Goal: Transaction & Acquisition: Purchase product/service

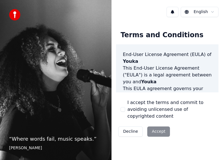
click at [159, 127] on div "Decline Accept" at bounding box center [144, 131] width 56 height 15
click at [124, 108] on button "I accept the terms and commit to avoiding unlicensed use of copyrighted content" at bounding box center [122, 109] width 5 height 5
click at [156, 126] on button "Accept" at bounding box center [158, 131] width 23 height 10
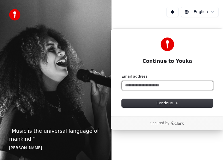
click at [144, 84] on input "Email address" at bounding box center [167, 85] width 91 height 9
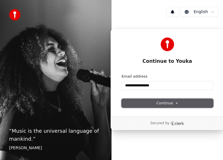
click at [160, 102] on span "Continue" at bounding box center [167, 102] width 22 height 5
type input "**********"
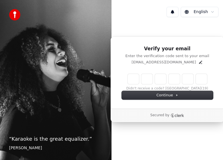
click at [133, 80] on input "Enter verification code" at bounding box center [167, 79] width 79 height 10
type input "******"
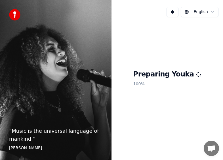
click at [51, 103] on div "“ Music is the universal language of mankind. ” Henry Wadsworth Longfellow" at bounding box center [55, 80] width 111 height 160
click at [44, 109] on div "“ Music is the universal language of mankind. ” Henry Wadsworth Longfellow" at bounding box center [55, 80] width 111 height 160
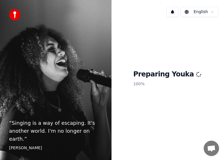
click at [155, 94] on div "Preparing Youka 100 %" at bounding box center [166, 79] width 111 height 115
click at [64, 114] on div "“ Singing is a way of escaping. It's another world. I'm no longer on earth. ” E…" at bounding box center [55, 80] width 111 height 160
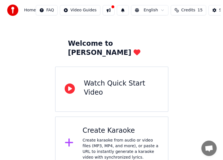
scroll to position [16, 0]
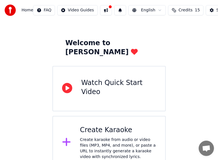
click at [95, 125] on div "Create Karaoke" at bounding box center [118, 129] width 76 height 9
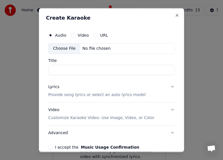
click at [75, 35] on div "Video" at bounding box center [80, 35] width 18 height 5
click at [72, 35] on button "Video" at bounding box center [73, 35] width 5 height 5
click at [67, 47] on div "Choose File" at bounding box center [64, 48] width 32 height 10
type input "**********"
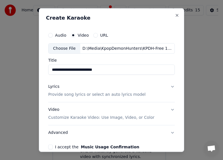
click at [168, 87] on button "Lyrics Provide song lyrics or select an auto lyrics model" at bounding box center [111, 90] width 126 height 23
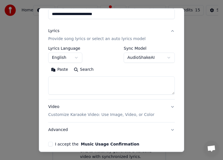
scroll to position [57, 0]
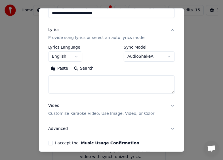
click at [52, 143] on button "I accept the Music Usage Confirmation" at bounding box center [50, 142] width 5 height 5
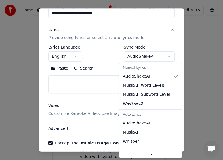
click at [137, 56] on body "**********" at bounding box center [109, 76] width 218 height 185
click at [106, 57] on body "**********" at bounding box center [109, 76] width 218 height 185
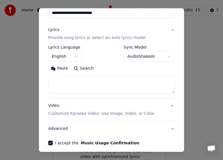
click at [61, 69] on button "Paste" at bounding box center [59, 68] width 23 height 9
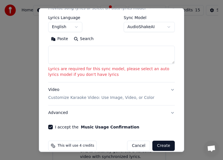
scroll to position [94, 0]
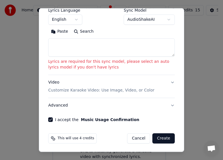
click at [167, 82] on button "Video Customize Karaoke Video: Use Image, Video, or Color" at bounding box center [111, 86] width 126 height 23
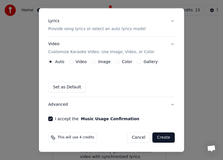
scroll to position [65, 0]
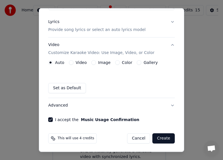
click at [164, 137] on button "Create" at bounding box center [163, 138] width 22 height 10
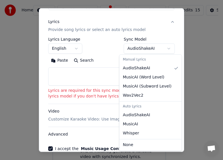
click at [139, 48] on body "**********" at bounding box center [109, 76] width 218 height 185
click at [138, 59] on div "Manual Lyrics" at bounding box center [150, 60] width 60 height 8
select select "*******"
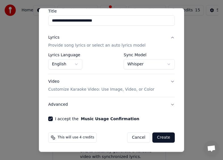
scroll to position [48, 0]
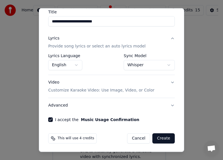
click at [160, 139] on button "Create" at bounding box center [163, 138] width 22 height 10
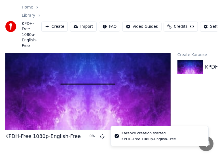
scroll to position [44, 0]
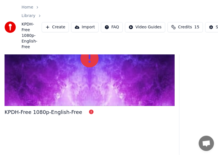
click at [134, 126] on div "KPDH-Free 1080p-English-Free" at bounding box center [90, 82] width 170 height 145
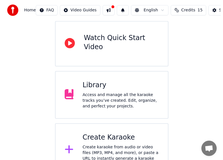
scroll to position [68, 0]
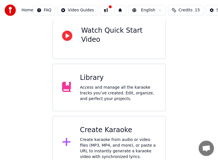
click at [106, 125] on div "Create Karaoke" at bounding box center [118, 129] width 76 height 9
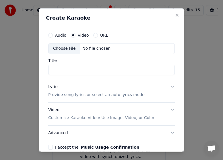
click at [67, 47] on div "Choose File" at bounding box center [64, 48] width 32 height 10
type input "**********"
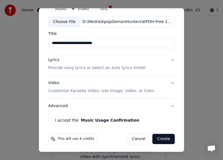
scroll to position [27, 0]
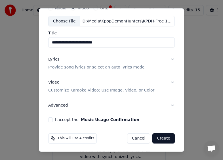
click at [168, 60] on button "Lyrics Provide song lyrics or select an auto lyrics model" at bounding box center [111, 63] width 126 height 23
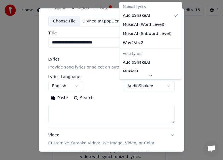
click at [137, 86] on body "**********" at bounding box center [109, 50] width 218 height 237
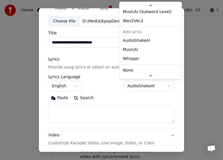
scroll to position [26, 0]
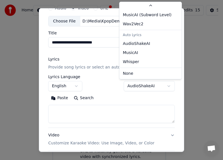
select select "*******"
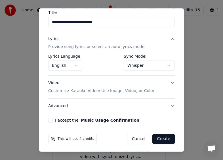
scroll to position [48, 0]
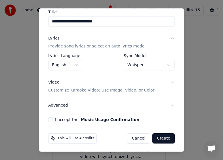
click at [50, 120] on button "I accept the Music Usage Confirmation" at bounding box center [50, 119] width 5 height 5
click at [159, 139] on button "Create" at bounding box center [163, 138] width 22 height 10
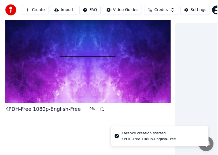
scroll to position [44, 0]
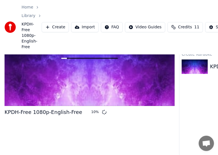
click at [60, 143] on div "KPDH-Free 1080p-English-Free 10 %" at bounding box center [90, 82] width 170 height 145
click at [61, 143] on div "KPDH-Free 1080p-English-Free 12 %" at bounding box center [90, 82] width 170 height 145
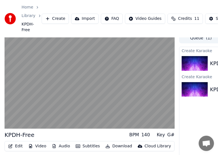
scroll to position [3, 0]
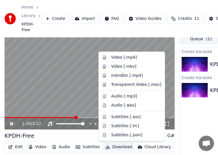
click at [116, 147] on button "Download" at bounding box center [118, 147] width 31 height 8
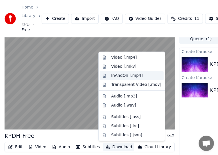
click at [129, 75] on div "InAndOn [.mp4]" at bounding box center [127, 76] width 32 height 6
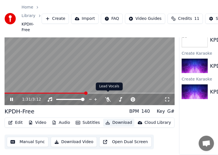
scroll to position [32, 0]
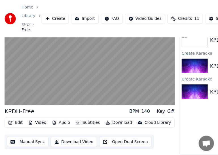
click at [121, 119] on button "Download" at bounding box center [118, 123] width 31 height 8
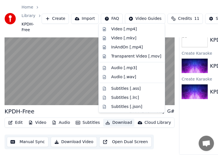
click at [121, 119] on button "Download" at bounding box center [118, 123] width 31 height 8
click at [166, 137] on div "Edit Video Audio Subtitles Download Cloud Library Manual Sync Download Video Op…" at bounding box center [90, 134] width 170 height 32
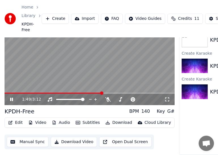
click at [60, 119] on button "Audio" at bounding box center [61, 123] width 23 height 8
click at [62, 119] on button "Audio" at bounding box center [61, 123] width 23 height 8
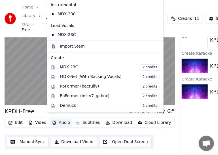
click at [62, 119] on button "Audio" at bounding box center [61, 123] width 23 height 8
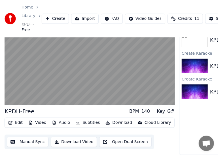
click at [81, 139] on button "Download Video" at bounding box center [74, 142] width 46 height 10
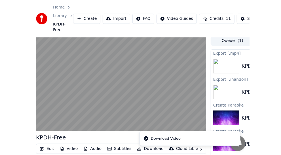
scroll to position [0, 0]
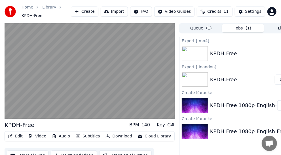
click at [228, 78] on div "KPDH-Free" at bounding box center [223, 80] width 27 height 8
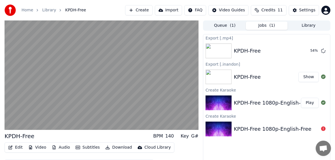
click at [311, 76] on button "Show" at bounding box center [309, 77] width 20 height 10
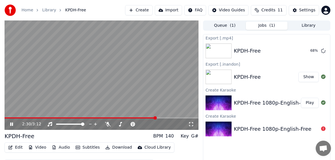
click at [13, 124] on icon at bounding box center [11, 123] width 3 height 3
click at [103, 6] on div "Home Library KPDH-Free Create Import FAQ Video Guides Credits 11 Settings" at bounding box center [167, 10] width 335 height 20
click at [309, 77] on button "Show" at bounding box center [309, 77] width 20 height 10
click at [311, 52] on button "Show" at bounding box center [309, 51] width 20 height 10
click at [101, 9] on div "Home Library KPDH-Free Create Import FAQ Video Guides Credits 11 Settings" at bounding box center [167, 10] width 335 height 20
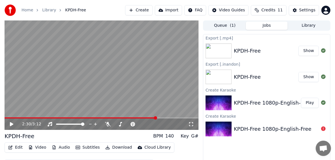
click at [253, 79] on div "KPDH-Free" at bounding box center [247, 77] width 27 height 8
click at [312, 79] on button "Show" at bounding box center [309, 77] width 20 height 10
click at [308, 77] on button "Show" at bounding box center [309, 77] width 20 height 10
click at [305, 49] on button "Show" at bounding box center [309, 51] width 20 height 10
click at [247, 80] on div "KPDH-Free" at bounding box center [247, 77] width 27 height 8
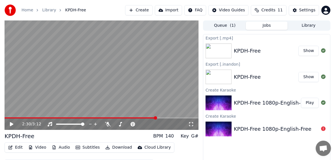
click at [309, 77] on button "Show" at bounding box center [309, 77] width 20 height 10
click at [309, 76] on button "Show" at bounding box center [309, 77] width 20 height 10
click at [309, 77] on button "Show" at bounding box center [309, 77] width 20 height 10
click at [308, 70] on div "KPDH-Free Show" at bounding box center [266, 76] width 127 height 19
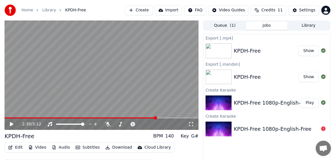
click at [313, 78] on button "Show" at bounding box center [309, 77] width 20 height 10
click at [310, 50] on button "Show" at bounding box center [309, 51] width 20 height 10
click at [311, 77] on button "Show" at bounding box center [309, 77] width 20 height 10
click at [307, 79] on button "Show" at bounding box center [309, 77] width 20 height 10
click at [308, 78] on button "Show" at bounding box center [309, 77] width 20 height 10
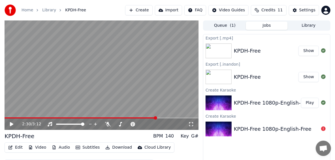
click at [310, 50] on button "Show" at bounding box center [309, 51] width 20 height 10
click at [248, 78] on div "KPDH-Free" at bounding box center [247, 77] width 27 height 8
click at [310, 78] on button "Show" at bounding box center [309, 77] width 20 height 10
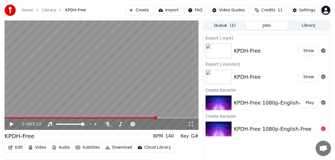
click at [306, 26] on button "Library" at bounding box center [309, 26] width 42 height 8
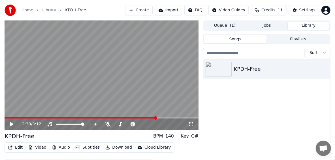
click at [306, 26] on button "Library" at bounding box center [309, 26] width 42 height 8
click at [261, 66] on div "KPDH-Free" at bounding box center [278, 69] width 88 height 8
click at [260, 67] on div "KPDH-Free" at bounding box center [278, 69] width 88 height 8
click at [232, 25] on span "( 1 )" at bounding box center [233, 26] width 6 height 6
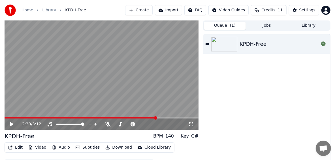
click at [270, 23] on button "Jobs" at bounding box center [267, 26] width 42 height 8
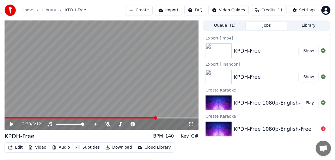
click at [280, 12] on button "Credits 11" at bounding box center [268, 10] width 35 height 10
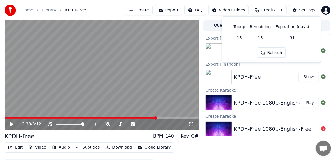
click at [290, 39] on td "31" at bounding box center [292, 38] width 38 height 10
click at [292, 37] on td "31" at bounding box center [292, 38] width 38 height 10
click at [181, 0] on div "Home Library KPDH-Free Create Import FAQ Video Guides Credits 11 Settings" at bounding box center [167, 10] width 335 height 20
click at [182, 0] on div "Home Library KPDH-Free Create Import FAQ Video Guides Credits 11 Settings" at bounding box center [167, 10] width 335 height 20
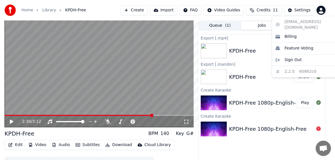
click at [322, 10] on html "Home Library KPDH-Free Create Import FAQ Video Guides Credits 11 Settings 2:30 …" at bounding box center [167, 80] width 335 height 160
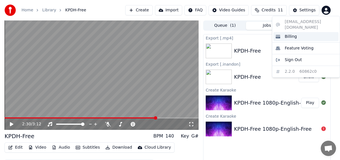
click at [298, 33] on div "Billing" at bounding box center [305, 36] width 65 height 9
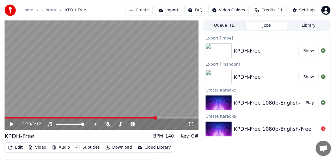
click at [149, 12] on button "Create" at bounding box center [138, 10] width 27 height 10
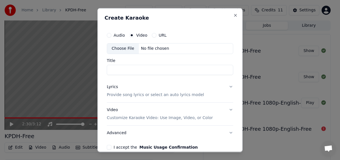
click at [125, 50] on div "Choose File" at bounding box center [123, 48] width 32 height 10
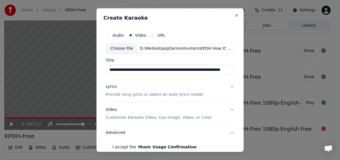
click at [130, 49] on div "Choose File" at bounding box center [122, 48] width 32 height 10
drag, startPoint x: 171, startPoint y: 70, endPoint x: 186, endPoint y: 69, distance: 15.9
click at [186, 69] on input "**********" at bounding box center [170, 69] width 129 height 10
type input "**********"
click at [204, 59] on label "Title" at bounding box center [170, 60] width 129 height 4
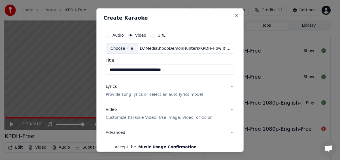
click at [204, 64] on input "**********" at bounding box center [170, 69] width 129 height 10
click at [228, 87] on button "Lyrics Provide song lyrics or select an auto lyrics model" at bounding box center [170, 90] width 129 height 23
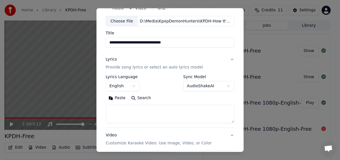
scroll to position [28, 0]
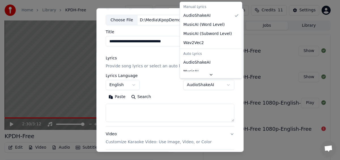
click at [200, 85] on body "**********" at bounding box center [167, 80] width 335 height 160
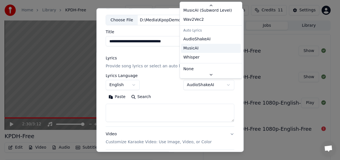
scroll to position [26, 0]
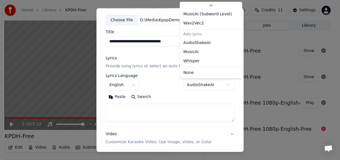
select select "*******"
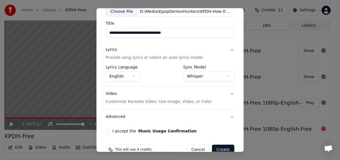
scroll to position [48, 0]
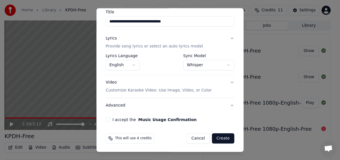
click at [227, 82] on button "Video Customize Karaoke Video: Use Image, Video, or Color" at bounding box center [170, 86] width 129 height 23
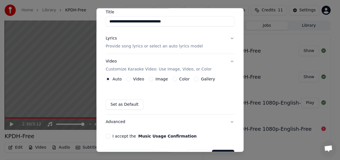
click at [173, 79] on button "Color" at bounding box center [175, 79] width 5 height 5
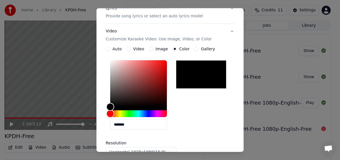
scroll to position [77, 0]
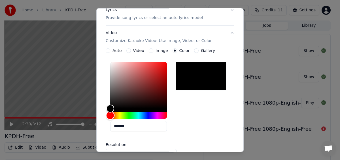
click at [156, 114] on div "Hue" at bounding box center [138, 115] width 57 height 7
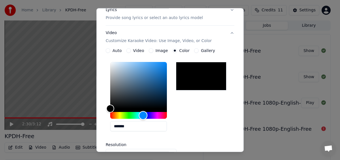
click at [142, 113] on div "Hue" at bounding box center [138, 115] width 57 height 7
click at [152, 65] on div "Color" at bounding box center [138, 85] width 57 height 46
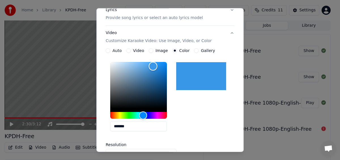
click at [152, 65] on div "Color" at bounding box center [153, 66] width 9 height 9
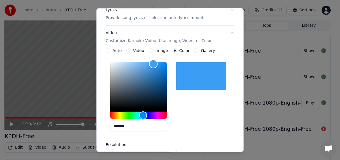
type input "*******"
drag, startPoint x: 150, startPoint y: 65, endPoint x: 152, endPoint y: 63, distance: 3.8
click at [152, 63] on div "Color" at bounding box center [153, 63] width 9 height 9
click at [227, 34] on button "Video Customize Karaoke Video: Use Image, Video, or Color" at bounding box center [170, 37] width 129 height 23
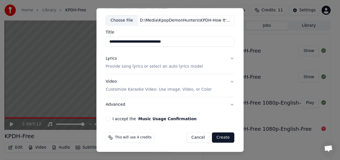
scroll to position [27, 0]
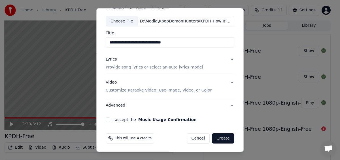
click at [107, 119] on button "I accept the Music Usage Confirmation" at bounding box center [108, 119] width 5 height 5
click at [228, 105] on button "Advanced" at bounding box center [170, 105] width 129 height 15
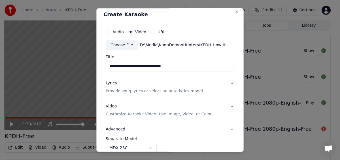
scroll to position [0, 0]
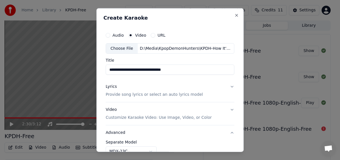
click at [107, 24] on div "**********" at bounding box center [169, 80] width 147 height 144
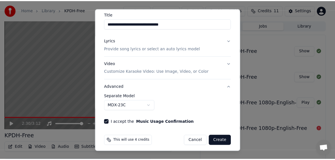
scroll to position [48, 0]
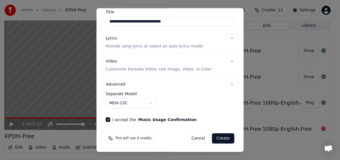
click at [220, 137] on button "Create" at bounding box center [223, 138] width 22 height 10
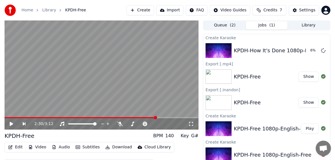
scroll to position [0, 0]
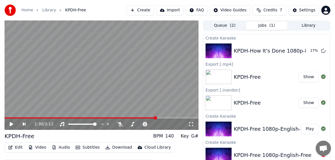
click at [3, 155] on div "2:30 / 3:12 KPDH-Free BPM 140 Key G# Edit Video Audio Subtitles Download Cloud …" at bounding box center [167, 96] width 335 height 153
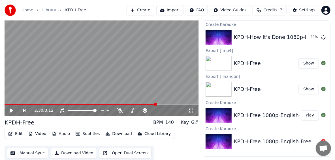
scroll to position [14, 0]
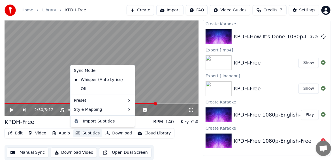
click at [90, 134] on button "Subtitles" at bounding box center [87, 133] width 29 height 8
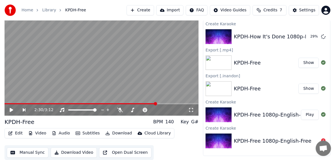
click at [90, 134] on button "Subtitles" at bounding box center [87, 133] width 29 height 8
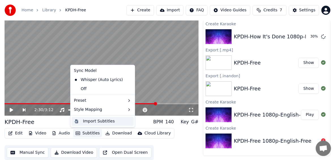
click at [97, 120] on div "Import Subtitles" at bounding box center [99, 121] width 32 height 6
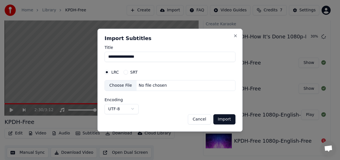
click at [126, 73] on button "SRT" at bounding box center [126, 72] width 5 height 5
click at [199, 119] on button "Cancel" at bounding box center [199, 119] width 23 height 10
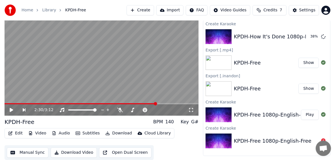
click at [279, 75] on div "Export [.inandon]" at bounding box center [266, 75] width 127 height 7
click at [108, 134] on button "Download" at bounding box center [118, 133] width 31 height 8
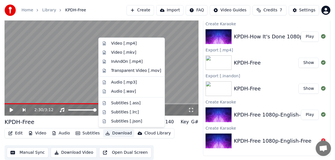
click at [108, 134] on button "Download" at bounding box center [118, 133] width 31 height 8
click at [123, 61] on div "InAndOn [.mp4]" at bounding box center [127, 62] width 32 height 6
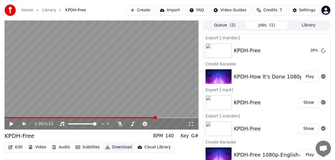
scroll to position [0, 0]
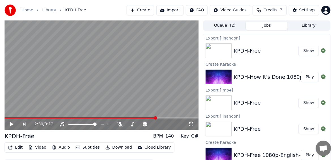
click at [259, 80] on div "KPDH-How It's Done 1080p-English-HID Play" at bounding box center [266, 76] width 127 height 19
click at [248, 75] on div "KPDH-How It's Done 1080p-English-HID" at bounding box center [284, 77] width 101 height 8
click at [249, 77] on div "KPDH-How It's Done 1080p-English-HID" at bounding box center [284, 77] width 101 height 8
click at [51, 12] on link "Library" at bounding box center [49, 10] width 14 height 6
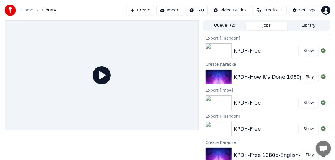
click at [266, 77] on div "KPDH-How It's Done 1080p-English-HID" at bounding box center [284, 77] width 101 height 8
click at [224, 75] on img at bounding box center [219, 76] width 26 height 15
click at [250, 77] on div "KPDH-How It's Done 1080p-English-HID" at bounding box center [284, 77] width 101 height 8
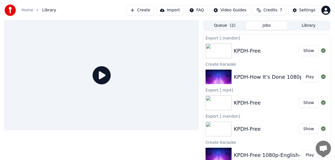
click at [250, 77] on div "KPDH-How It's Done 1080p-English-HID" at bounding box center [284, 77] width 101 height 8
click at [303, 77] on button "Play" at bounding box center [310, 77] width 18 height 10
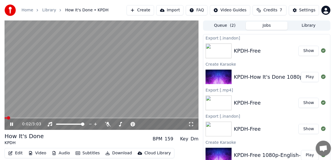
click at [23, 119] on div "0:02 / 3:03" at bounding box center [102, 123] width 194 height 11
click at [26, 117] on span at bounding box center [102, 117] width 194 height 1
click at [41, 117] on video at bounding box center [102, 74] width 194 height 109
click at [42, 107] on video at bounding box center [102, 74] width 194 height 109
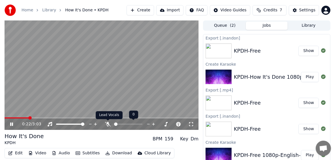
click at [108, 124] on icon at bounding box center [108, 124] width 6 height 5
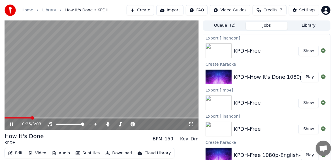
click at [12, 125] on icon at bounding box center [11, 123] width 3 height 3
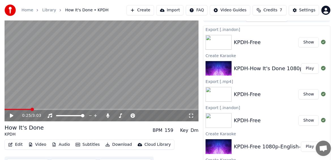
scroll to position [20, 0]
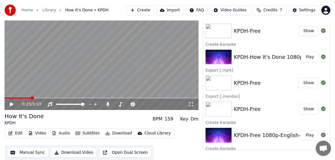
click at [76, 10] on span "How It's Done • KPDH" at bounding box center [86, 10] width 43 height 6
click at [76, 12] on span "How It's Done • KPDH" at bounding box center [86, 10] width 43 height 6
click at [43, 134] on button "Video" at bounding box center [37, 133] width 22 height 8
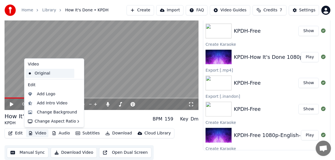
click at [48, 74] on div "Original" at bounding box center [50, 73] width 49 height 9
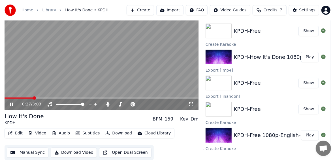
click at [14, 104] on icon at bounding box center [15, 104] width 13 height 5
click at [27, 11] on link "Home" at bounding box center [28, 10] width 12 height 6
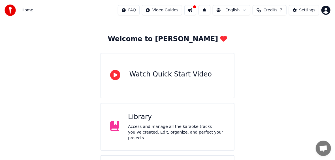
click at [149, 131] on div "Access and manage all the karaoke tracks you’ve created. Edit, organize, and pe…" at bounding box center [176, 132] width 97 height 17
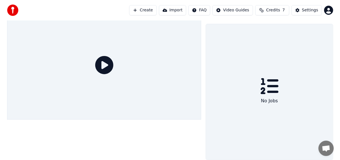
scroll to position [10, 0]
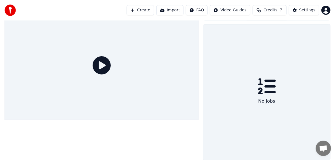
click at [149, 131] on div at bounding box center [102, 84] width 194 height 149
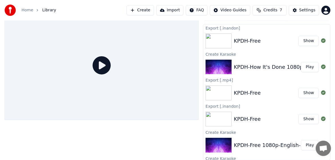
click at [138, 10] on button "Create" at bounding box center [140, 10] width 27 height 10
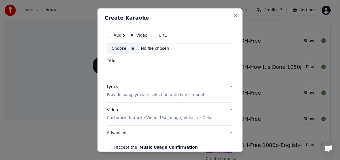
click at [141, 38] on div "Audio Video URL" at bounding box center [170, 34] width 126 height 11
click at [126, 66] on input "Title" at bounding box center [170, 69] width 126 height 10
click at [124, 50] on div "Choose File" at bounding box center [123, 48] width 32 height 10
type input "**********"
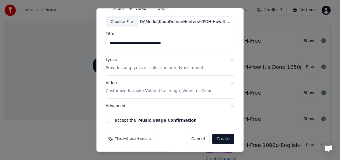
scroll to position [27, 0]
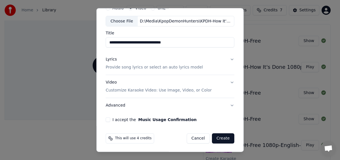
click at [106, 119] on button "I accept the Music Usage Confirmation" at bounding box center [108, 119] width 5 height 5
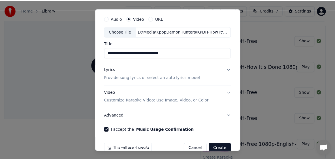
scroll to position [0, 0]
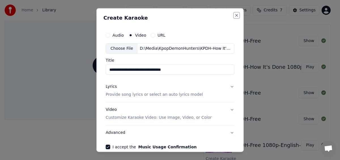
click at [234, 15] on button "Close" at bounding box center [236, 15] width 5 height 5
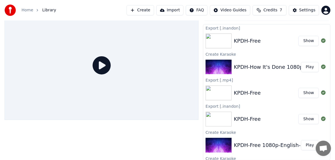
click at [251, 66] on div "KPDH-How It's Done 1080p-English-HID" at bounding box center [284, 67] width 101 height 8
click at [237, 66] on div "KPDH-How It's Done 1080p-English-HID" at bounding box center [284, 67] width 101 height 8
click at [249, 67] on div "KPDH-How It's Done 1080p-English-HID" at bounding box center [284, 67] width 101 height 8
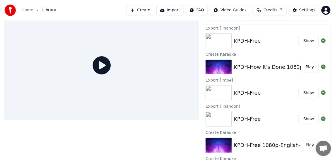
click at [306, 65] on button "Play" at bounding box center [310, 67] width 18 height 10
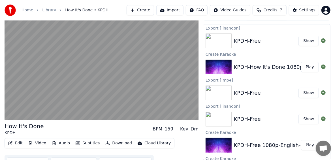
click at [301, 39] on button "Show" at bounding box center [309, 41] width 20 height 10
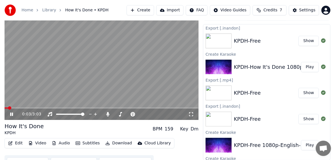
click at [14, 113] on icon at bounding box center [15, 114] width 13 height 5
click at [224, 0] on div "Home Library How It's Done • KPDH Create Import FAQ Video Guides Credits 7 Sett…" at bounding box center [167, 10] width 335 height 20
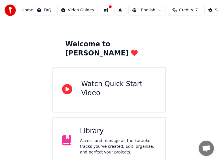
scroll to position [68, 0]
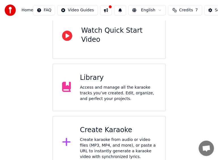
click at [107, 87] on div "Access and manage all the karaoke tracks you’ve created. Edit, organize, and pe…" at bounding box center [118, 92] width 76 height 17
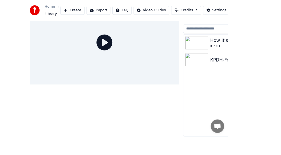
scroll to position [24, 0]
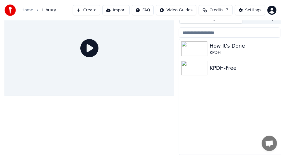
click at [222, 50] on div "KPDH" at bounding box center [254, 53] width 88 height 6
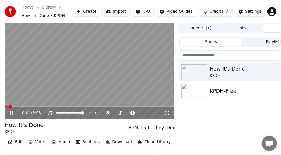
click at [14, 113] on icon at bounding box center [15, 113] width 13 height 5
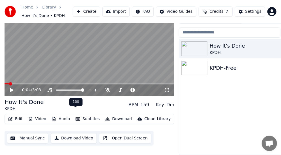
scroll to position [27, 0]
click at [120, 115] on button "Download" at bounding box center [118, 119] width 31 height 8
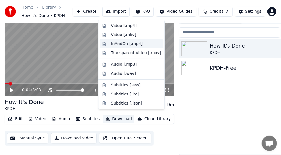
click at [128, 45] on div "InAndOn [.mp4]" at bounding box center [127, 44] width 32 height 6
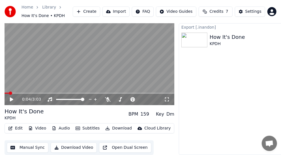
click at [65, 5] on ol "Home Library How It's Done • KPDH" at bounding box center [47, 12] width 51 height 14
click at [196, 38] on img at bounding box center [195, 40] width 26 height 15
click at [67, 3] on div "Home Library How It's Done • KPDH Create Import FAQ Video Guides Credits 7 Sett…" at bounding box center [140, 11] width 281 height 23
click at [45, 8] on link "Library" at bounding box center [49, 8] width 14 height 6
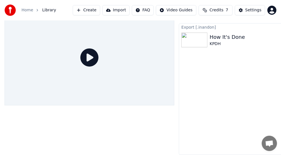
scroll to position [15, 0]
click at [44, 11] on span "Library" at bounding box center [49, 10] width 14 height 6
click at [93, 14] on button "Create" at bounding box center [86, 10] width 27 height 10
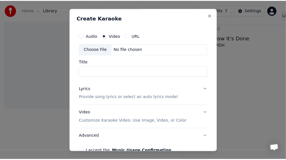
scroll to position [10, 0]
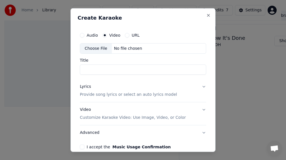
click at [113, 36] on label "Video" at bounding box center [114, 35] width 11 height 4
click at [107, 36] on button "Video" at bounding box center [105, 35] width 5 height 5
click at [99, 47] on div "Choose File" at bounding box center [96, 48] width 32 height 10
click at [97, 48] on div "Choose File" at bounding box center [96, 48] width 32 height 10
type input "**********"
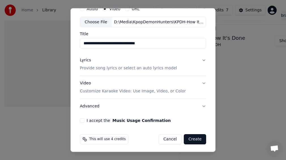
scroll to position [27, 0]
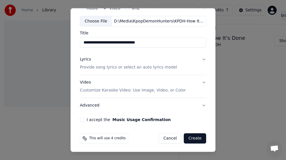
click at [198, 84] on button "Video Customize Karaoke Video: Use Image, Video, or Color" at bounding box center [143, 86] width 126 height 23
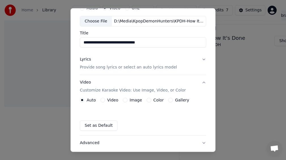
click at [198, 83] on button "Video Customize Karaoke Video: Use Image, Video, or Color" at bounding box center [143, 86] width 126 height 23
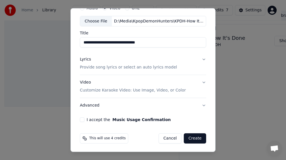
click at [198, 59] on button "Lyrics Provide song lyrics or select an auto lyrics model" at bounding box center [143, 63] width 126 height 23
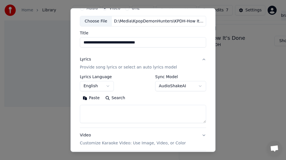
click at [173, 84] on body "**********" at bounding box center [140, 70] width 281 height 160
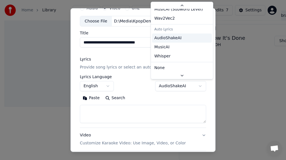
scroll to position [26, 0]
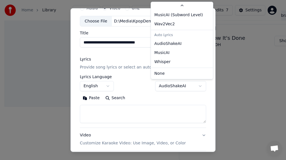
select select "*******"
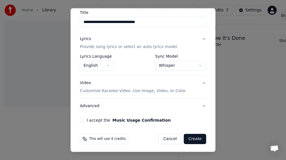
scroll to position [48, 0]
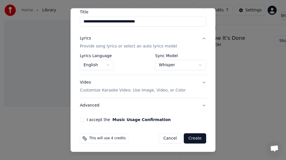
click at [83, 120] on button "I accept the Music Usage Confirmation" at bounding box center [82, 119] width 5 height 5
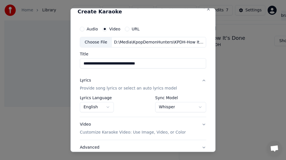
scroll to position [0, 0]
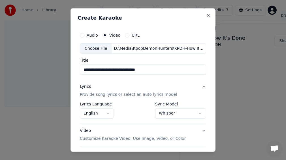
click at [132, 95] on p "Provide song lyrics or select an auto lyrics model" at bounding box center [128, 95] width 97 height 6
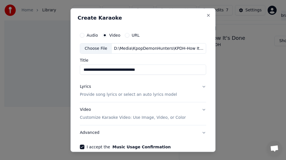
click at [132, 95] on p "Provide song lyrics or select an auto lyrics model" at bounding box center [128, 95] width 97 height 6
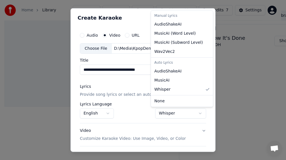
click at [167, 114] on body "**********" at bounding box center [140, 70] width 281 height 160
click at [166, 16] on div "Manual Lyrics" at bounding box center [182, 16] width 60 height 8
click at [164, 61] on div "Auto Lyrics" at bounding box center [182, 63] width 60 height 8
click at [169, 111] on body "**********" at bounding box center [140, 70] width 281 height 160
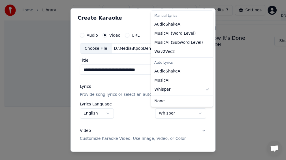
select select "**********"
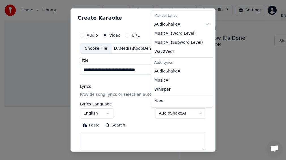
click at [173, 111] on body "**********" at bounding box center [140, 70] width 281 height 160
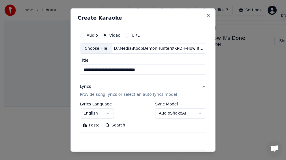
click at [93, 126] on body "**********" at bounding box center [140, 70] width 281 height 160
click at [93, 126] on button "Paste" at bounding box center [91, 124] width 23 height 9
click at [116, 126] on button "Search" at bounding box center [116, 124] width 26 height 9
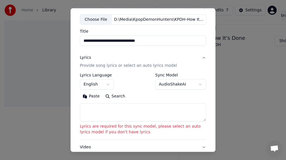
scroll to position [28, 0]
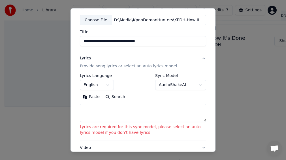
click at [92, 96] on button "Paste" at bounding box center [91, 96] width 23 height 9
click at [118, 111] on textarea at bounding box center [143, 112] width 126 height 18
click at [97, 108] on textarea at bounding box center [143, 112] width 126 height 18
click at [107, 109] on textarea at bounding box center [143, 112] width 126 height 18
paste textarea "**********"
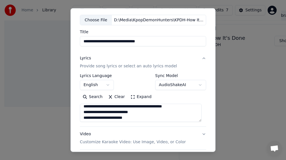
scroll to position [0, 0]
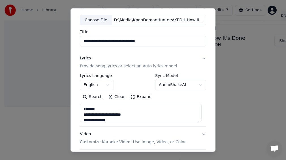
drag, startPoint x: 97, startPoint y: 113, endPoint x: 84, endPoint y: 105, distance: 15.5
click at [84, 105] on textarea at bounding box center [141, 112] width 122 height 18
type textarea "**********"
click at [134, 97] on button "Expand" at bounding box center [141, 96] width 27 height 9
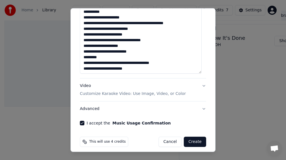
scroll to position [293, 0]
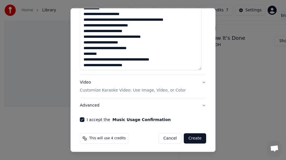
click at [201, 82] on button "Video Customize Karaoke Video: Use Image, Video, or Color" at bounding box center [143, 86] width 126 height 23
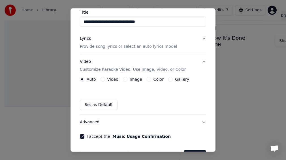
scroll to position [65, 0]
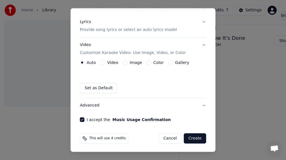
click at [192, 138] on button "Create" at bounding box center [195, 138] width 22 height 10
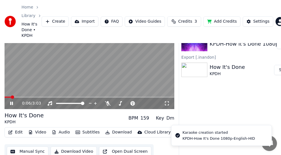
scroll to position [37, 0]
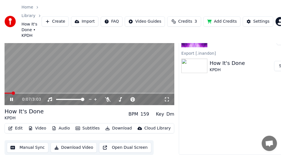
drag, startPoint x: 13, startPoint y: 96, endPoint x: 19, endPoint y: 95, distance: 6.5
click at [13, 97] on icon at bounding box center [15, 99] width 13 height 5
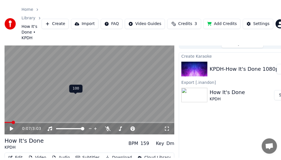
scroll to position [0, 0]
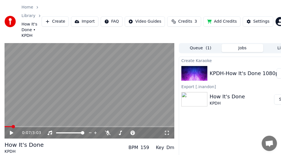
click at [30, 16] on link "Library" at bounding box center [29, 16] width 14 height 6
click at [29, 8] on link "Home" at bounding box center [28, 8] width 12 height 6
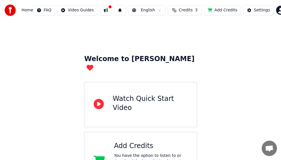
click at [103, 11] on button at bounding box center [106, 10] width 12 height 10
click at [26, 12] on span "Home" at bounding box center [28, 10] width 12 height 6
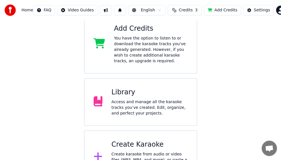
scroll to position [131, 0]
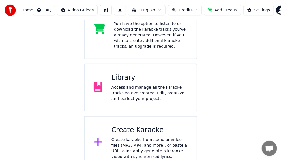
click at [126, 85] on div "Access and manage all the karaoke tracks you’ve created. Edit, organize, and pe…" at bounding box center [150, 92] width 76 height 17
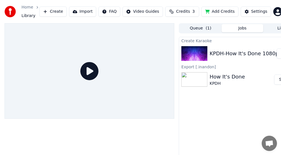
click at [89, 72] on icon at bounding box center [89, 71] width 18 height 18
click at [197, 26] on button "Queue ( 1 )" at bounding box center [201, 28] width 42 height 8
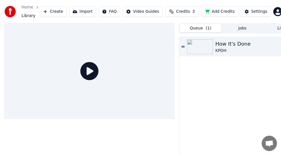
click at [244, 28] on button "Jobs" at bounding box center [243, 28] width 42 height 8
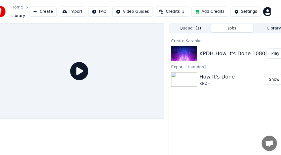
scroll to position [0, 25]
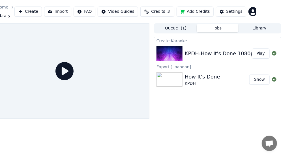
click at [260, 30] on button "Library" at bounding box center [260, 28] width 42 height 8
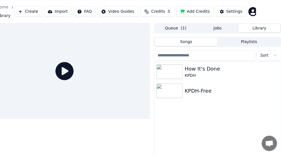
click at [222, 29] on button "Jobs" at bounding box center [218, 28] width 42 height 8
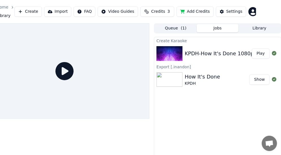
click at [181, 29] on span "( 1 )" at bounding box center [184, 29] width 6 height 6
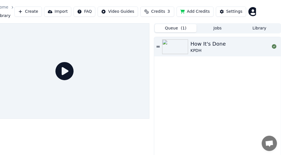
click at [181, 29] on span "( 1 )" at bounding box center [184, 29] width 6 height 6
click at [159, 48] on icon at bounding box center [158, 47] width 3 height 4
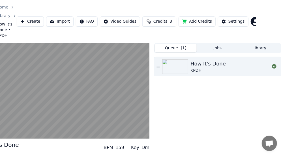
click at [205, 63] on div "How It's Done" at bounding box center [208, 64] width 35 height 8
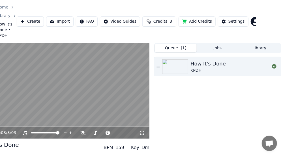
click at [63, 96] on video at bounding box center [65, 91] width 170 height 96
click at [198, 66] on div "How It's Done" at bounding box center [208, 64] width 35 height 8
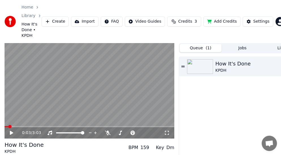
click at [58, 22] on button "Create" at bounding box center [55, 21] width 27 height 10
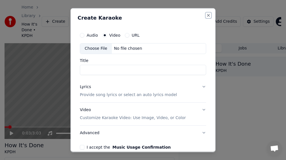
click at [206, 15] on button "Close" at bounding box center [208, 15] width 5 height 5
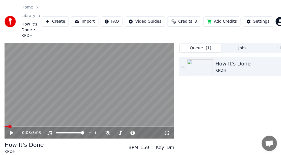
click at [216, 23] on button "Add Credits" at bounding box center [222, 21] width 37 height 10
click at [273, 21] on html "Home Library How It's Done • KPDH Create Import FAQ Video Guides Credits 3 Add …" at bounding box center [140, 77] width 281 height 155
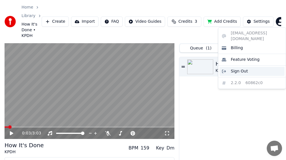
click at [245, 68] on span "Sign Out" at bounding box center [239, 71] width 17 height 6
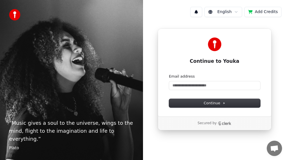
click at [140, 30] on div "“ Music gives a soul to the universe, wings to the mind, flight to the imaginat…" at bounding box center [71, 80] width 143 height 160
click at [209, 87] on input "Email address" at bounding box center [214, 85] width 91 height 9
paste input "**********"
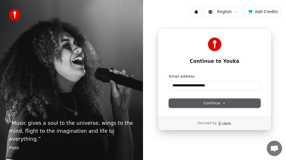
click at [217, 103] on span "Continue" at bounding box center [215, 102] width 22 height 5
click at [218, 102] on span "Continue" at bounding box center [215, 102] width 22 height 5
click at [218, 103] on span "Continue" at bounding box center [215, 102] width 22 height 5
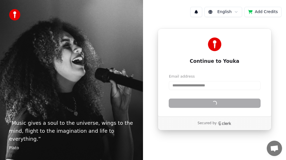
type input "**********"
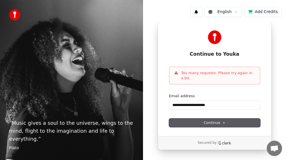
click at [277, 28] on div "**********" at bounding box center [214, 86] width 143 height 128
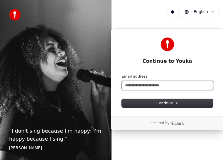
click at [147, 87] on input "Email address" at bounding box center [167, 85] width 91 height 9
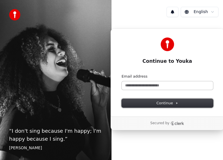
drag, startPoint x: 162, startPoint y: 101, endPoint x: 162, endPoint y: 84, distance: 17.0
click at [162, 85] on form "Email address Continue" at bounding box center [167, 90] width 91 height 33
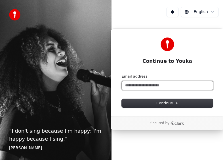
paste input "**********"
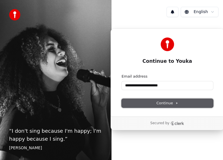
click at [173, 100] on button "Continue" at bounding box center [167, 103] width 91 height 9
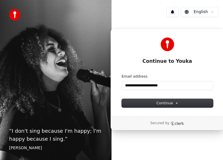
click at [186, 24] on div "**********" at bounding box center [166, 79] width 111 height 115
click at [146, 22] on div "**********" at bounding box center [166, 79] width 111 height 115
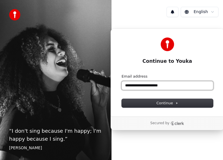
drag, startPoint x: 175, startPoint y: 85, endPoint x: 112, endPoint y: 84, distance: 63.2
click at [112, 84] on div "**********" at bounding box center [167, 72] width 114 height 88
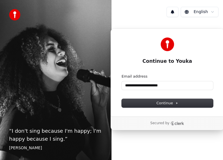
click at [68, 46] on div "“ I don't sing because I'm happy; I'm happy because I sing. ” William James" at bounding box center [55, 80] width 111 height 160
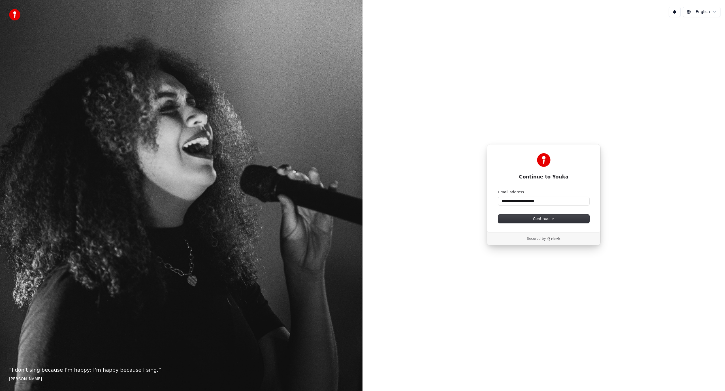
click at [270, 128] on div "“ I don't sing because I'm happy; I'm happy because I sing. ” William James" at bounding box center [181, 195] width 363 height 391
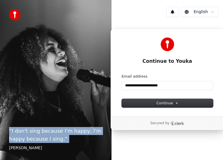
click at [75, 133] on p "“ I don't sing because I'm happy; I'm happy because I sing. ”" at bounding box center [55, 135] width 93 height 16
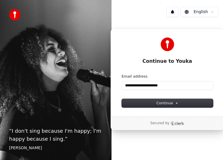
click at [203, 15] on html "**********" at bounding box center [111, 80] width 223 height 160
click at [203, 14] on html "**********" at bounding box center [111, 80] width 223 height 160
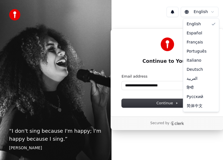
click at [203, 14] on html "**********" at bounding box center [111, 80] width 223 height 160
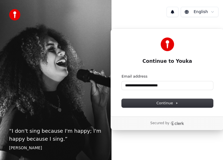
click at [146, 17] on html "**********" at bounding box center [111, 80] width 223 height 160
click at [146, 17] on div "English" at bounding box center [166, 11] width 111 height 19
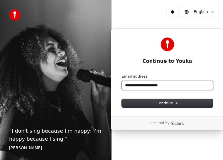
drag, startPoint x: 143, startPoint y: 86, endPoint x: 116, endPoint y: 86, distance: 27.2
click at [116, 86] on div "**********" at bounding box center [167, 72] width 114 height 88
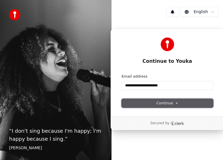
click at [181, 102] on button "Continue" at bounding box center [167, 103] width 91 height 9
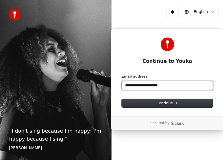
drag, startPoint x: 167, startPoint y: 86, endPoint x: 113, endPoint y: 85, distance: 53.3
click at [113, 85] on div "**********" at bounding box center [167, 72] width 114 height 88
drag, startPoint x: 137, startPoint y: 85, endPoint x: 116, endPoint y: 86, distance: 20.7
click at [118, 86] on div "**********" at bounding box center [167, 72] width 114 height 88
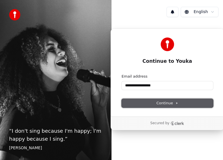
click at [169, 104] on span "Continue" at bounding box center [167, 102] width 22 height 5
type input "**********"
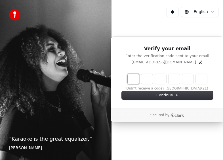
click at [136, 79] on input "Enter verification code" at bounding box center [173, 79] width 91 height 10
type input "******"
